Goal: Task Accomplishment & Management: Use online tool/utility

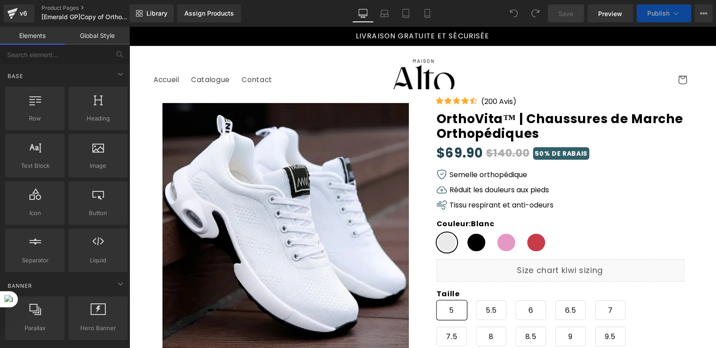
click at [453, 243] on div "Couleur : Blanc Blanc Noir Rose Rouge" at bounding box center [537, 239] width 203 height 40
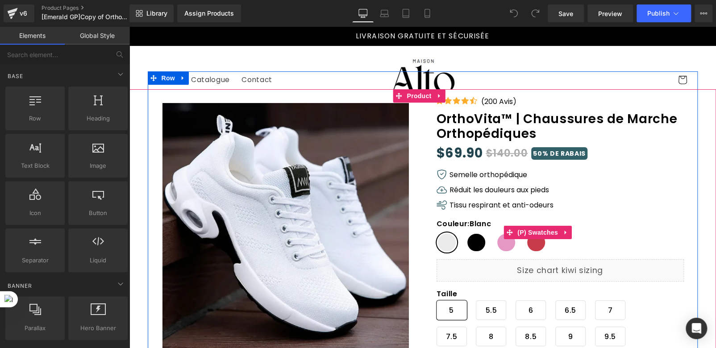
click at [460, 244] on div "Couleur : Blanc Blanc Noir Rose Rouge" at bounding box center [537, 239] width 203 height 40
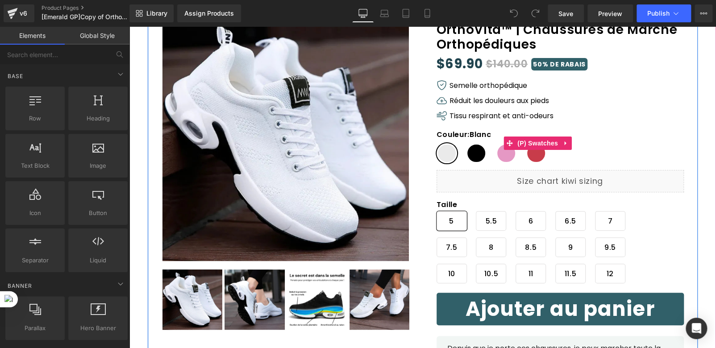
click at [466, 156] on span "Noir" at bounding box center [476, 153] width 21 height 20
click at [497, 157] on span "Rose" at bounding box center [506, 153] width 21 height 20
click at [440, 153] on span "Blanc" at bounding box center [446, 153] width 21 height 20
drag, startPoint x: 538, startPoint y: 144, endPoint x: 269, endPoint y: 143, distance: 269.0
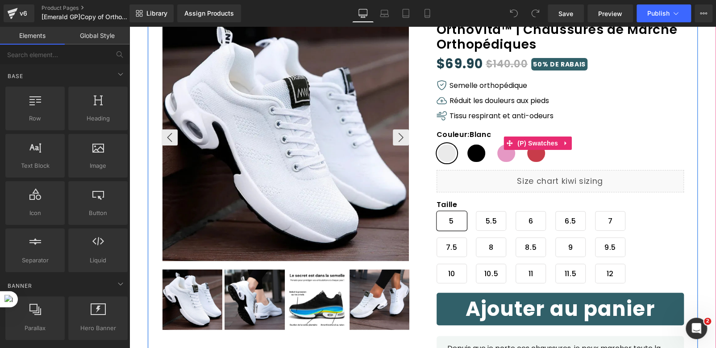
click at [538, 144] on span "(P) Swatches" at bounding box center [537, 143] width 45 height 13
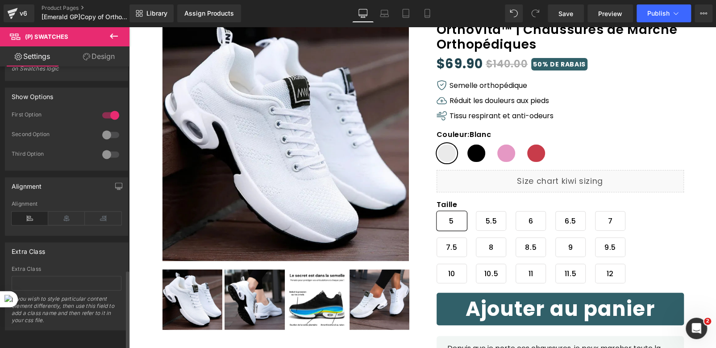
scroll to position [678, 0]
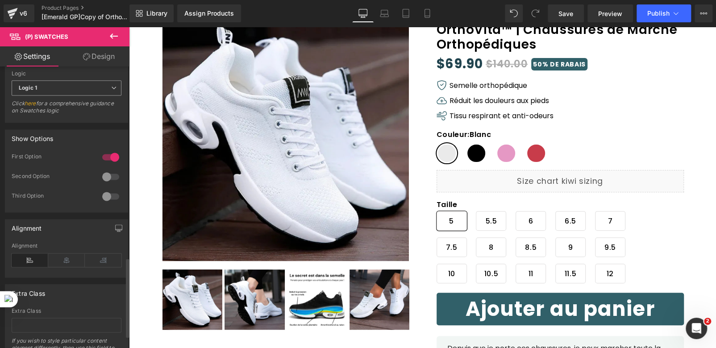
click at [104, 85] on span "Logic 1" at bounding box center [67, 88] width 110 height 16
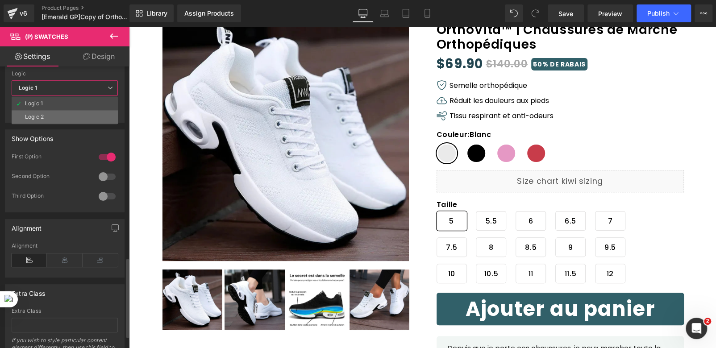
click at [34, 114] on div "Logic 2" at bounding box center [34, 117] width 19 height 6
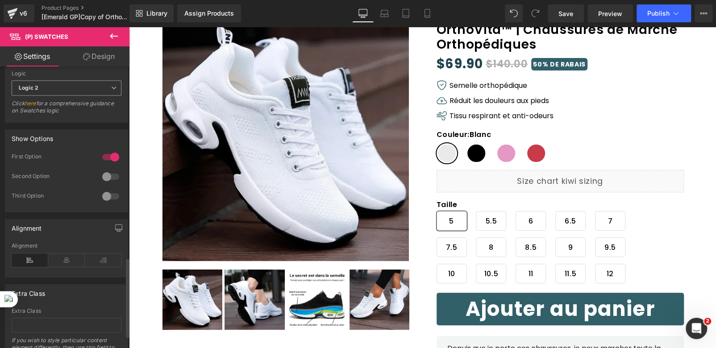
click at [79, 85] on span "Logic 2" at bounding box center [67, 88] width 110 height 16
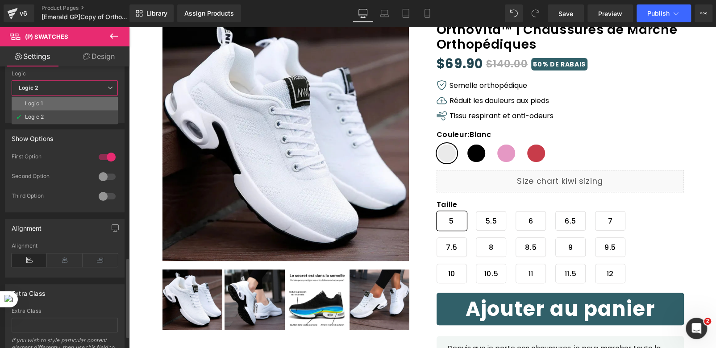
click at [47, 102] on li "Logic 1" at bounding box center [65, 103] width 106 height 13
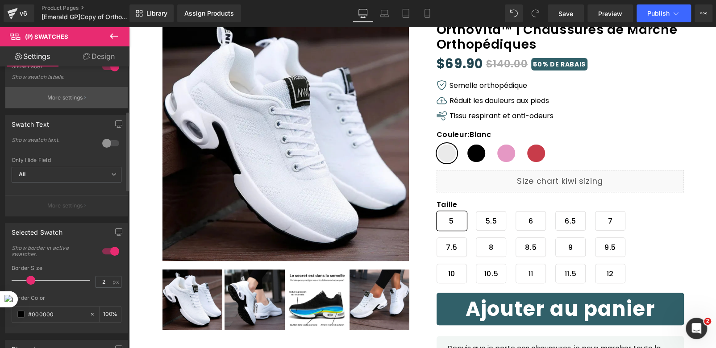
scroll to position [98, 0]
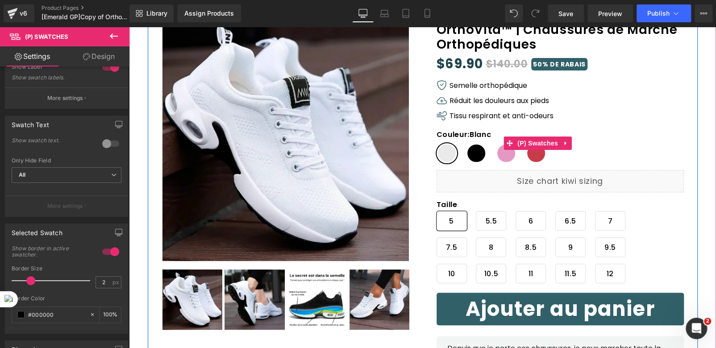
click at [474, 158] on span "Noir" at bounding box center [476, 153] width 21 height 20
click at [497, 157] on span "Rose" at bounding box center [506, 153] width 21 height 20
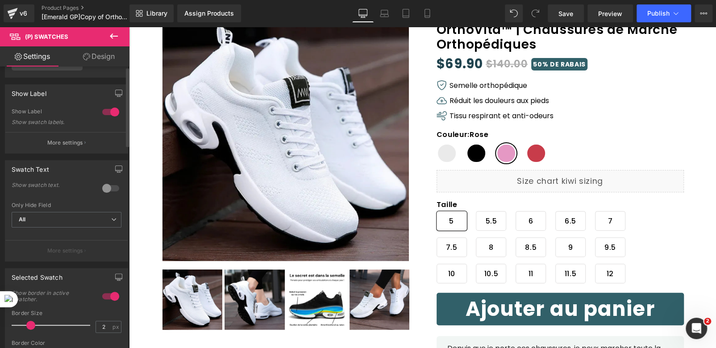
scroll to position [0, 0]
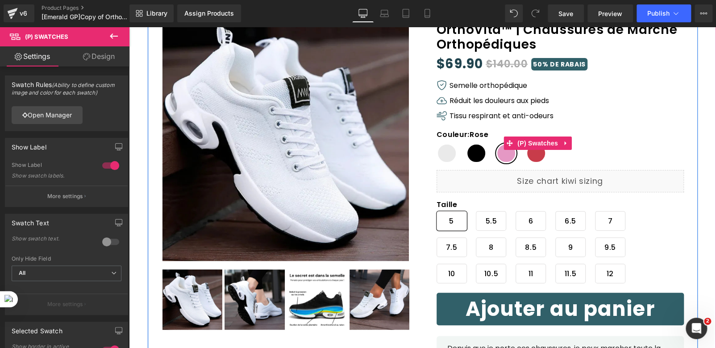
click at [497, 159] on span "Rose" at bounding box center [506, 153] width 21 height 20
click at [526, 155] on span "Rouge" at bounding box center [536, 153] width 21 height 20
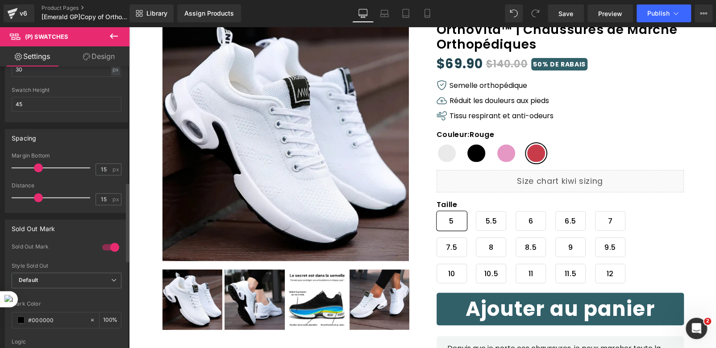
scroll to position [366, 0]
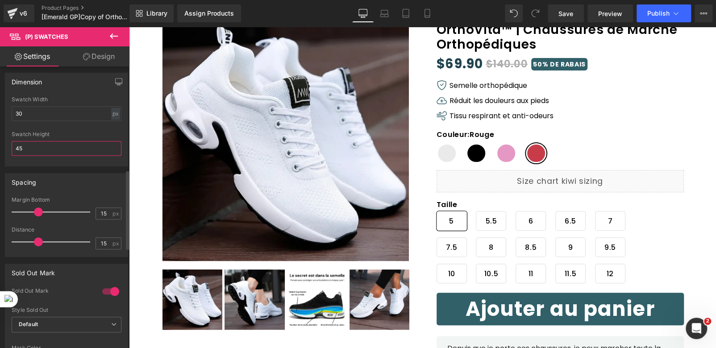
click at [41, 151] on input "45" at bounding box center [67, 148] width 110 height 15
click at [54, 133] on div "Swatch Height" at bounding box center [67, 134] width 110 height 6
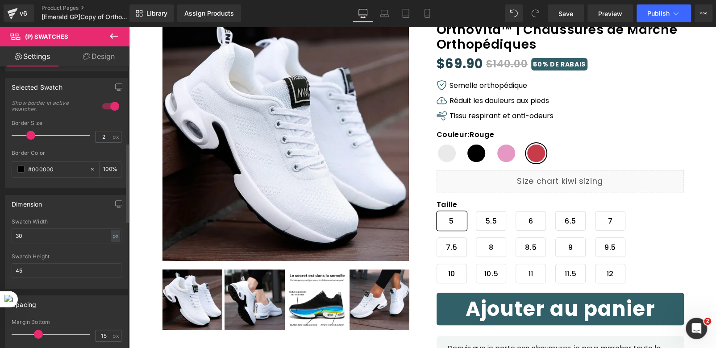
scroll to position [232, 0]
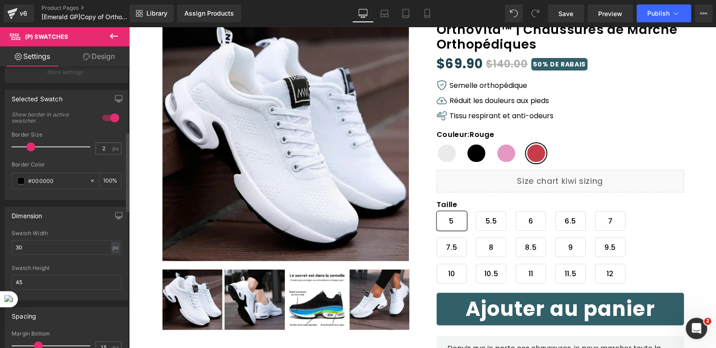
click at [110, 116] on div at bounding box center [110, 118] width 21 height 14
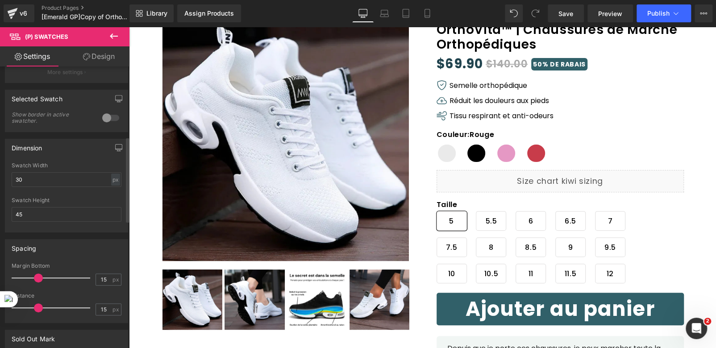
click at [107, 117] on div at bounding box center [110, 118] width 21 height 14
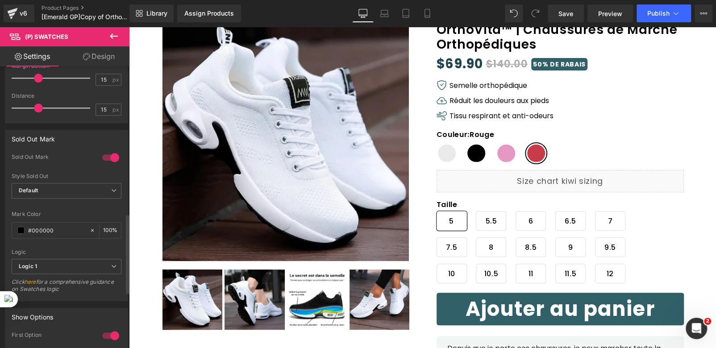
scroll to position [544, 0]
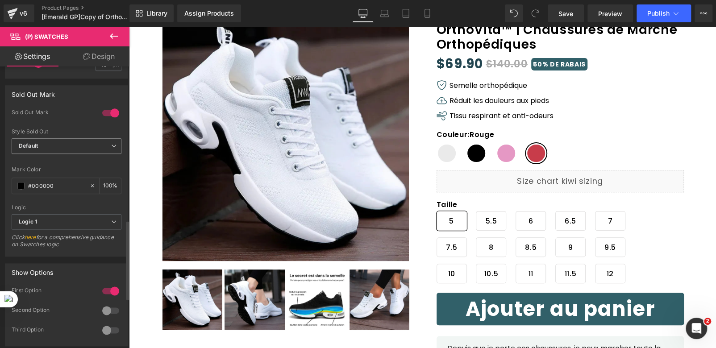
click at [53, 138] on span "Default" at bounding box center [67, 146] width 110 height 16
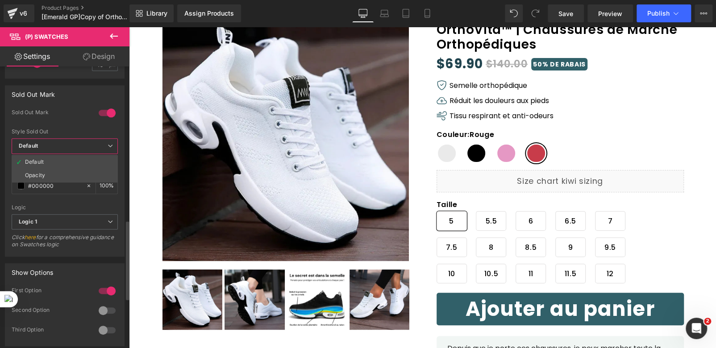
click at [53, 138] on span "Default" at bounding box center [65, 146] width 106 height 16
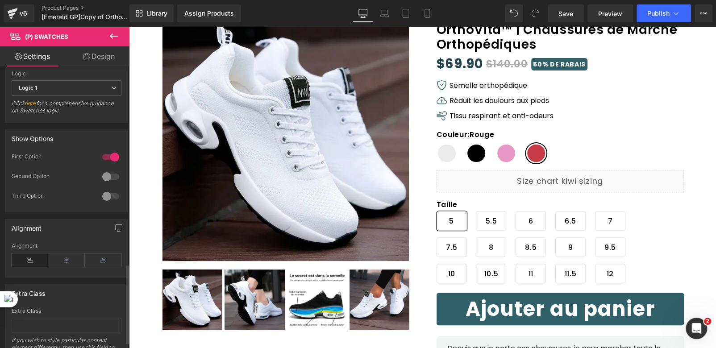
scroll to position [723, 0]
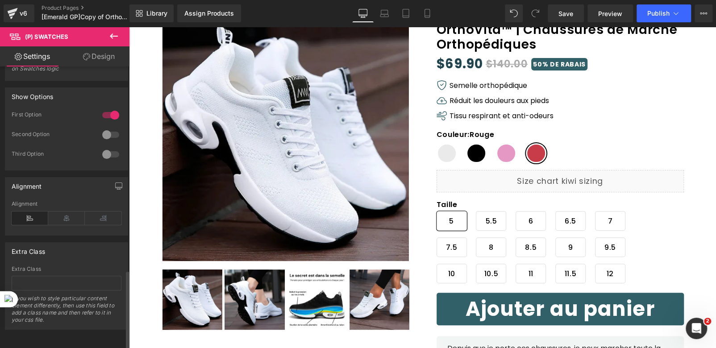
click at [103, 128] on div at bounding box center [110, 135] width 21 height 14
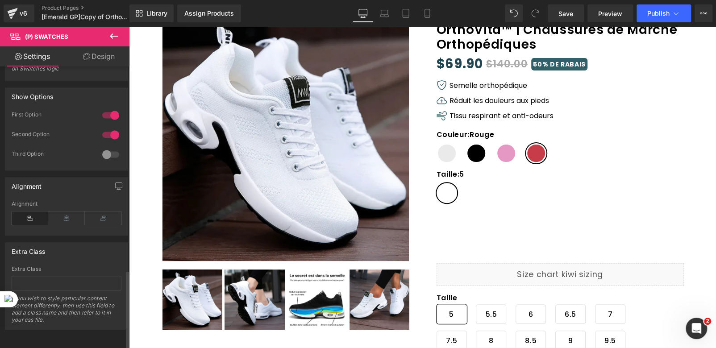
click at [103, 128] on div at bounding box center [110, 135] width 21 height 14
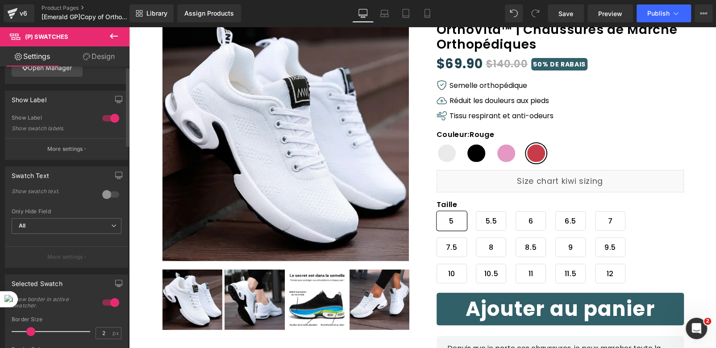
scroll to position [0, 0]
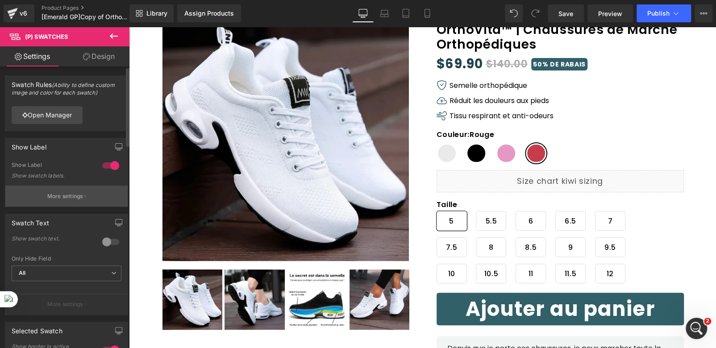
click at [72, 198] on p "More settings" at bounding box center [65, 196] width 36 height 8
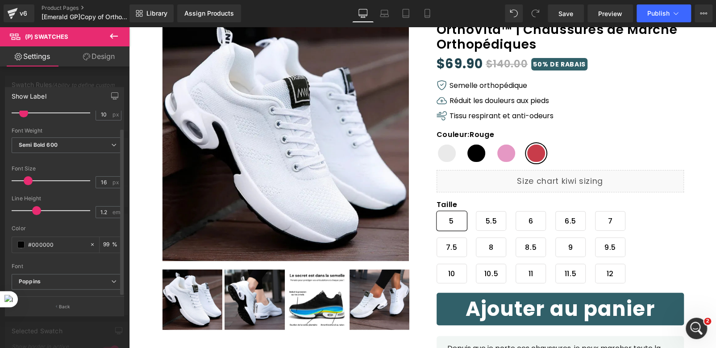
scroll to position [18, 0]
click at [57, 305] on button "Back" at bounding box center [64, 306] width 119 height 20
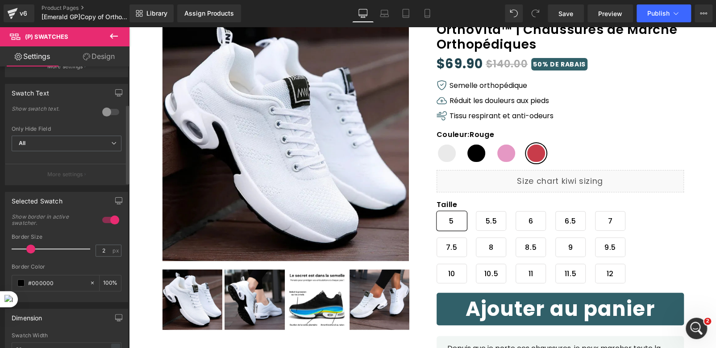
scroll to position [133, 0]
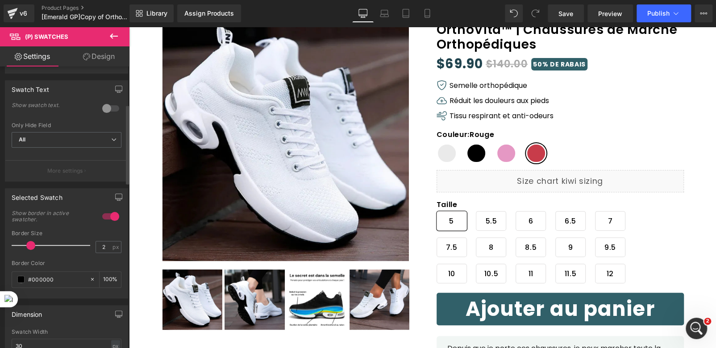
click at [104, 108] on div at bounding box center [110, 108] width 21 height 14
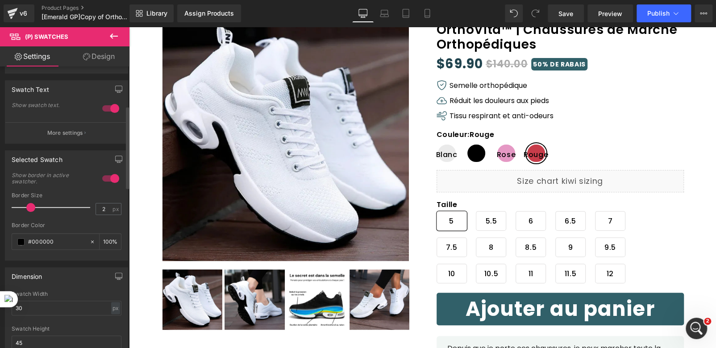
click at [104, 108] on div at bounding box center [110, 108] width 21 height 14
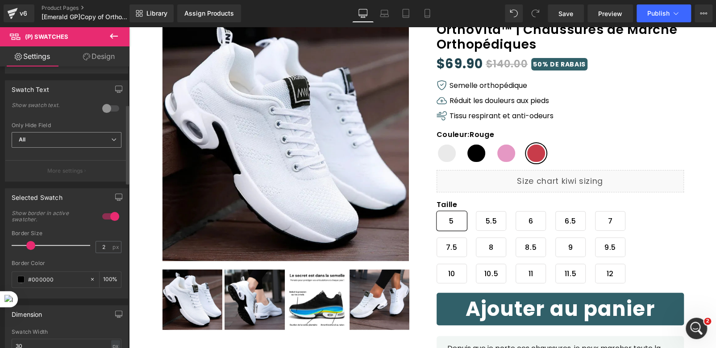
click at [71, 140] on span "All" at bounding box center [67, 140] width 110 height 16
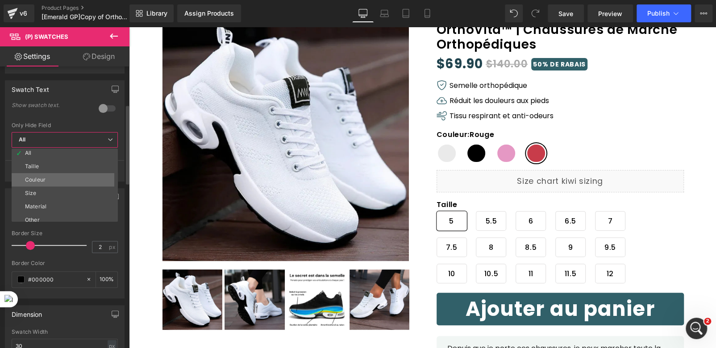
scroll to position [0, 0]
click at [85, 135] on span "All" at bounding box center [65, 140] width 106 height 16
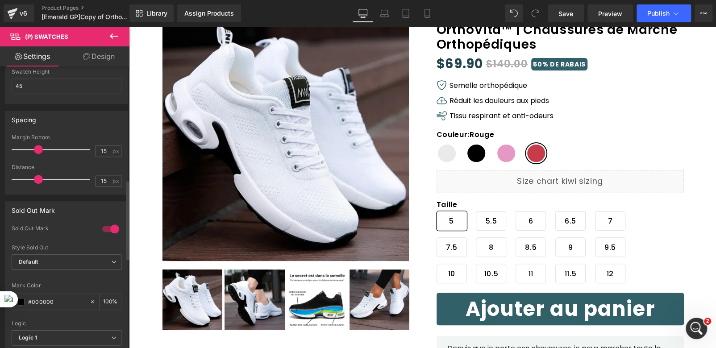
scroll to position [446, 0]
